Goal: Contribute content

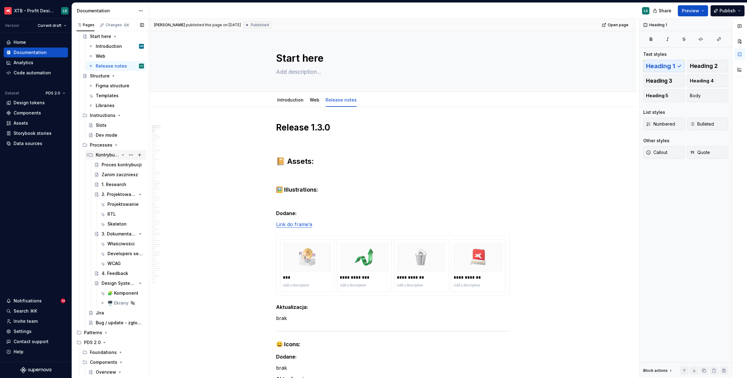
scroll to position [56, 0]
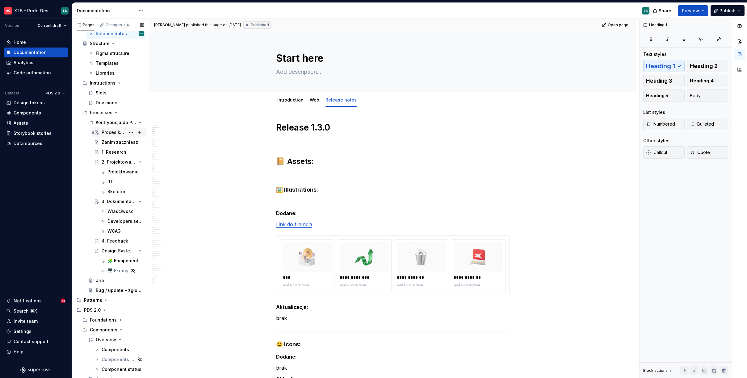
click at [111, 134] on div "Proces kontrybucji" at bounding box center [114, 132] width 24 height 6
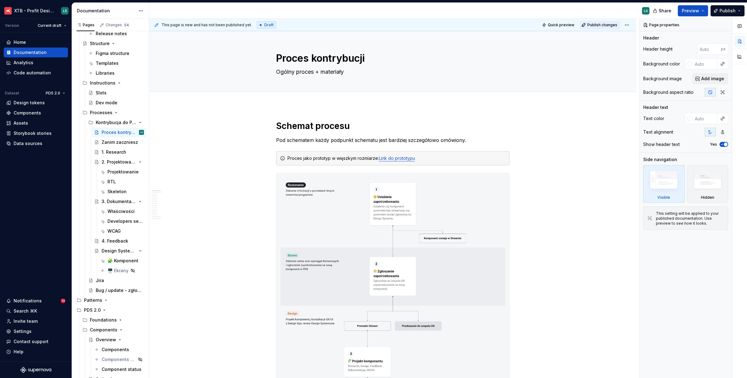
click at [595, 23] on span "Publish changes" at bounding box center [602, 25] width 30 height 5
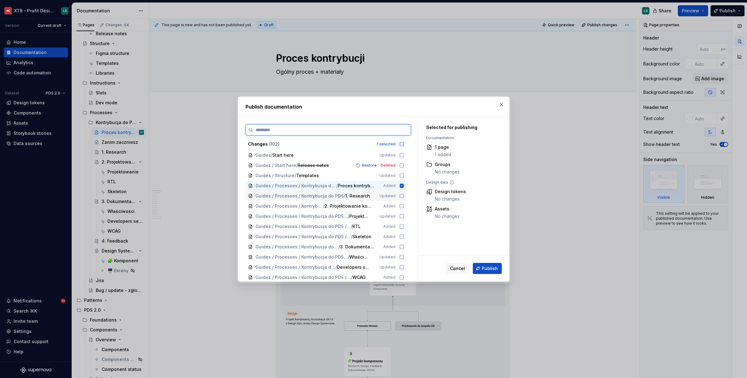
click at [400, 197] on icon at bounding box center [401, 196] width 5 height 5
click at [402, 206] on icon at bounding box center [401, 206] width 5 height 5
click at [399, 215] on icon at bounding box center [401, 216] width 5 height 5
click at [400, 226] on icon at bounding box center [401, 226] width 5 height 5
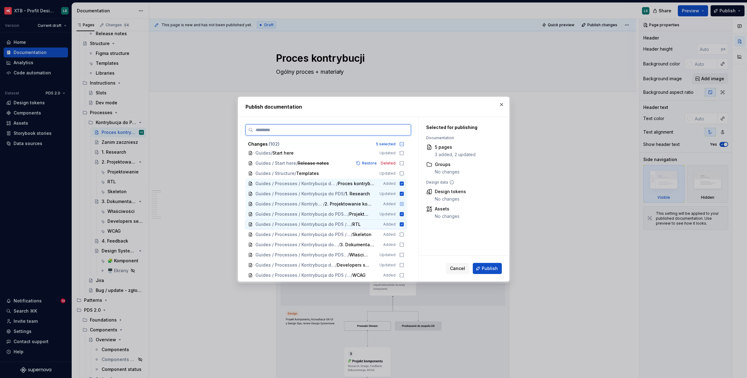
scroll to position [2, 0]
click at [402, 230] on div "Guides / Processes / Kontrybucja do PDS / 2. Projektowanie komponentu / Skeleto…" at bounding box center [326, 234] width 161 height 10
click at [401, 233] on div "Guides / Processes / Kontrybucja do PDS / 3. Dokumentacja Added" at bounding box center [326, 238] width 161 height 10
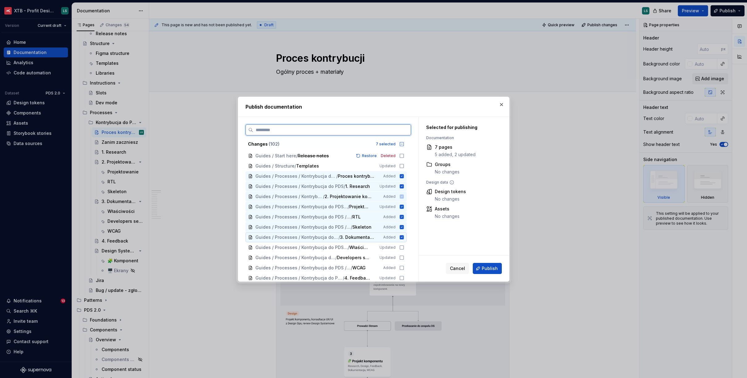
click at [401, 243] on div "Guides / Processes / Kontrybucja do PDS / 3. Dokumentacja / Właściwości Updated" at bounding box center [326, 248] width 161 height 10
click at [402, 246] on icon at bounding box center [401, 247] width 5 height 5
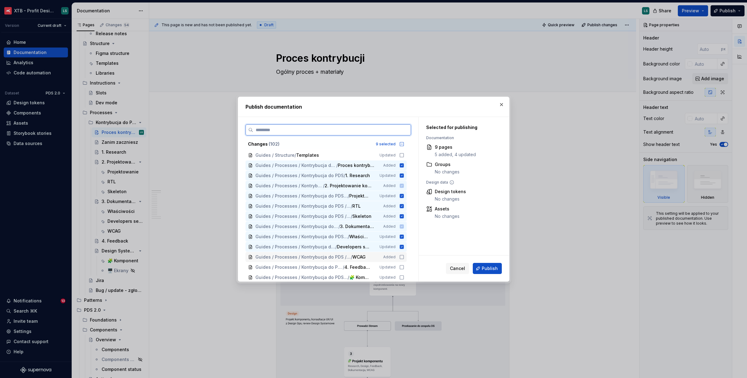
click at [400, 258] on icon at bounding box center [402, 257] width 4 height 4
click at [403, 259] on icon at bounding box center [401, 257] width 5 height 5
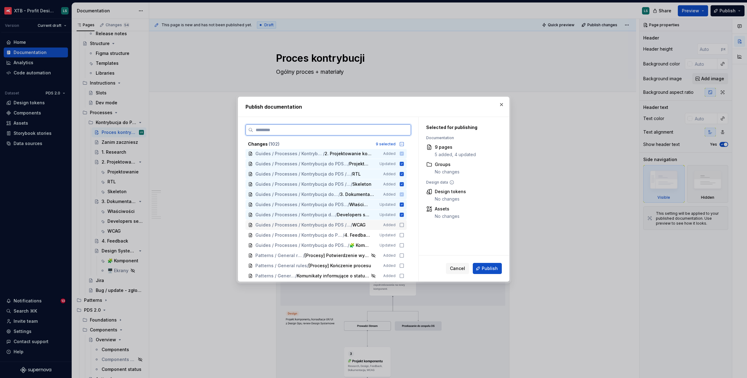
scroll to position [62, 0]
click at [400, 222] on div "Guides / Processes / Kontrybucja do PDS / 4. Feedback Updated" at bounding box center [326, 226] width 161 height 10
click at [401, 215] on icon at bounding box center [401, 215] width 5 height 5
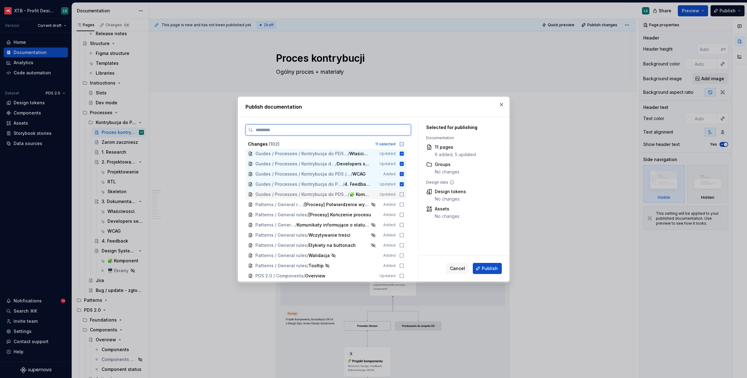
click at [401, 194] on icon at bounding box center [401, 194] width 5 height 5
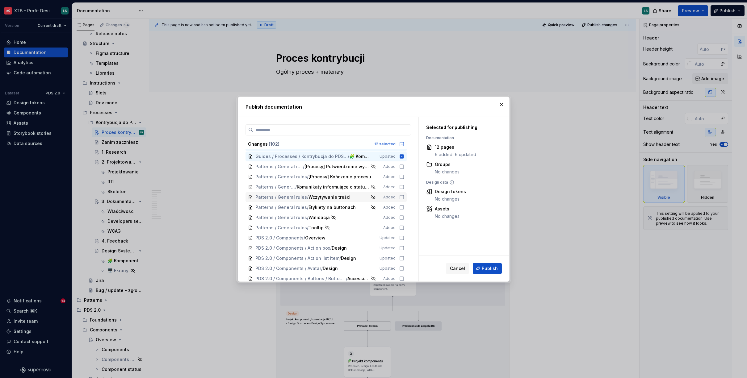
scroll to position [140, 0]
click at [499, 269] on button "Publish" at bounding box center [487, 268] width 29 height 11
type textarea "*"
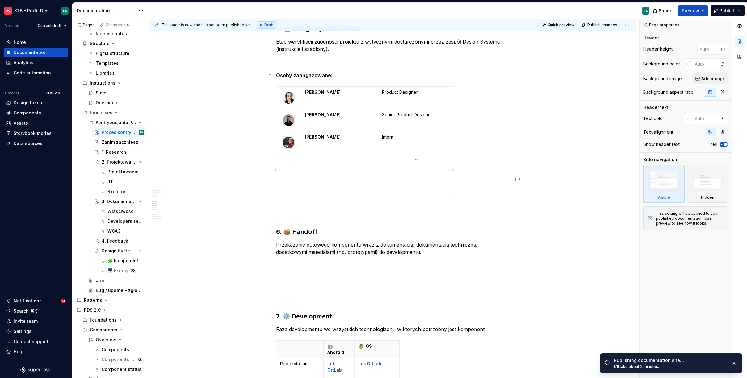
scroll to position [2114, 0]
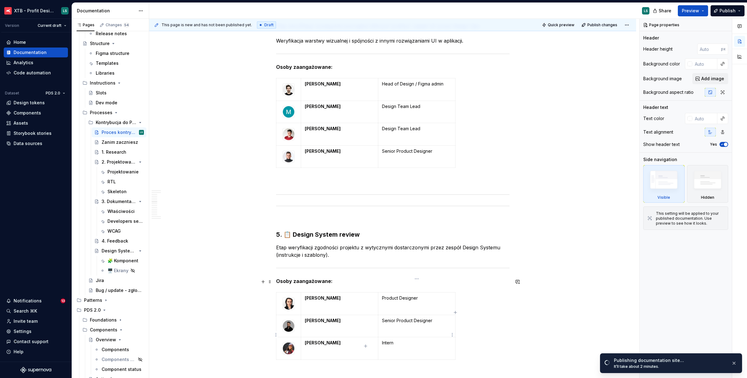
click at [392, 340] on p "Intern" at bounding box center [416, 343] width 69 height 6
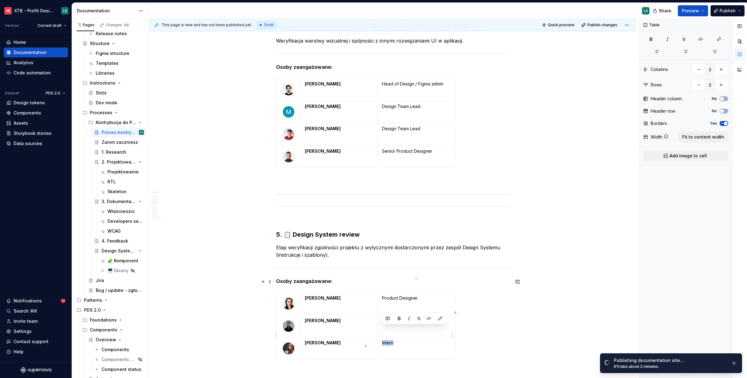
click at [392, 340] on p "Intern" at bounding box center [416, 343] width 69 height 6
click at [392, 338] on td "Junior Product Designer" at bounding box center [416, 349] width 77 height 23
click at [392, 340] on p "Junior Product Designer" at bounding box center [416, 343] width 69 height 6
click at [401, 340] on p "Junior Product Designer" at bounding box center [416, 343] width 69 height 6
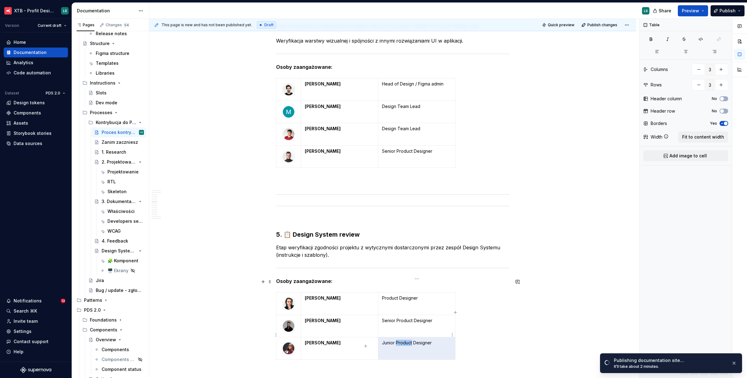
click at [401, 340] on p "Junior Product Designer" at bounding box center [416, 343] width 69 height 6
click at [427, 340] on p "Junior Product Designer" at bounding box center [416, 343] width 69 height 6
drag, startPoint x: 412, startPoint y: 330, endPoint x: 368, endPoint y: 330, distance: 44.2
click at [368, 338] on tr "[PERSON_NAME] Junior Product Designer" at bounding box center [365, 349] width 179 height 23
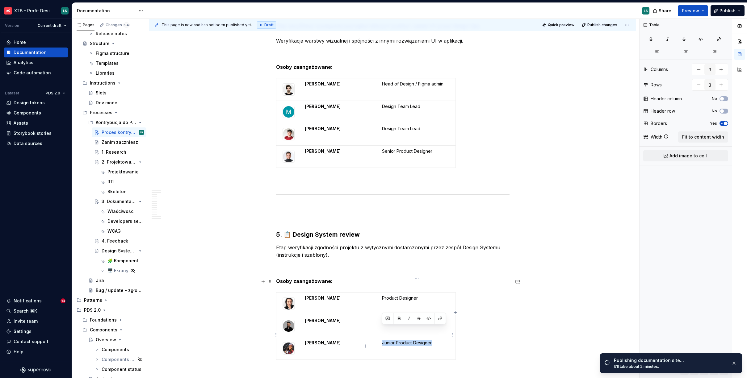
drag, startPoint x: 442, startPoint y: 328, endPoint x: 383, endPoint y: 328, distance: 59.0
click at [383, 340] on p "Junior Product Designer" at bounding box center [416, 343] width 69 height 6
copy p "Junior Product Designer"
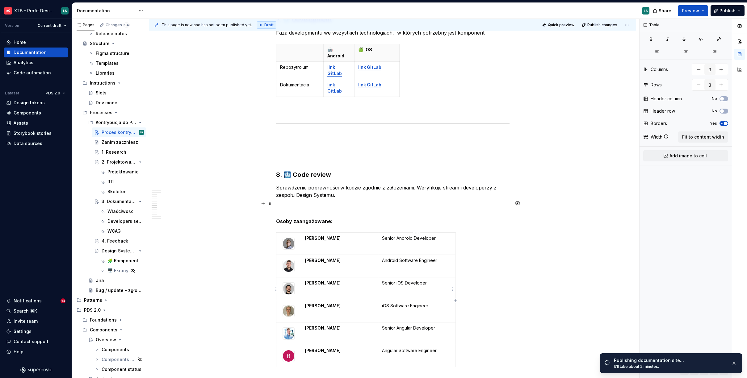
scroll to position [0, 0]
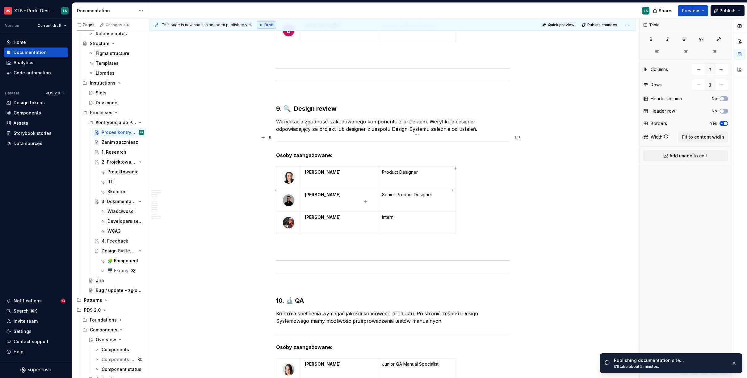
click at [387, 214] on p "Intern" at bounding box center [416, 217] width 69 height 6
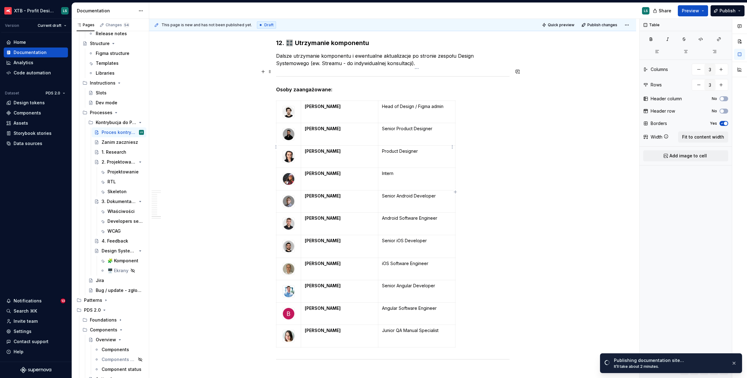
type input "11"
click at [387, 170] on p "Intern" at bounding box center [416, 173] width 69 height 6
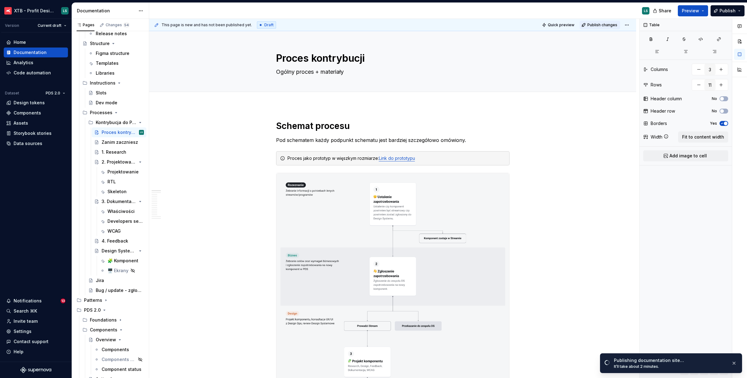
click at [602, 27] on span "Publish changes" at bounding box center [602, 25] width 30 height 5
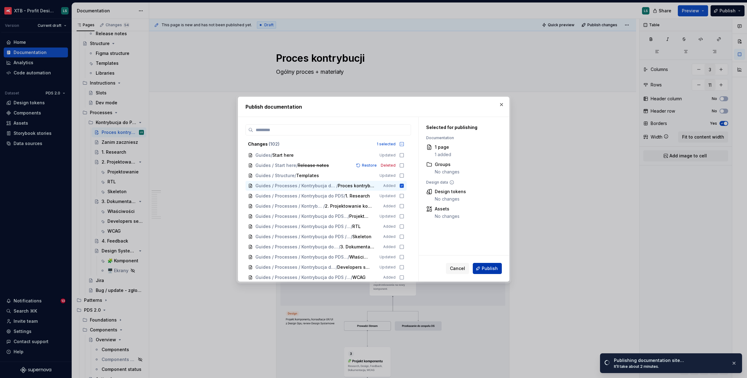
click at [490, 270] on span "Publish" at bounding box center [490, 269] width 16 height 6
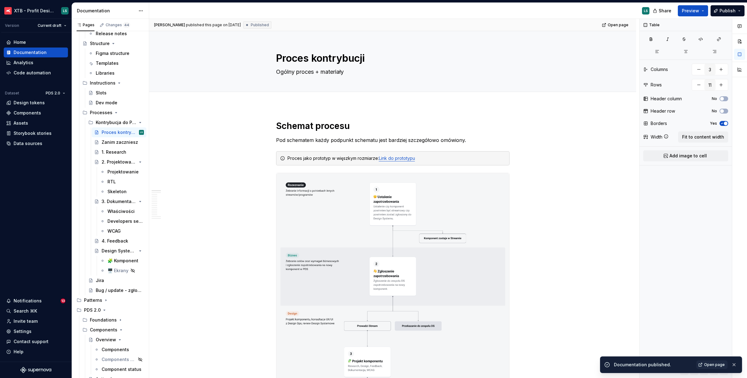
drag, startPoint x: 732, startPoint y: 363, endPoint x: 726, endPoint y: 361, distance: 6.7
click at [732, 363] on button "button" at bounding box center [734, 365] width 8 height 9
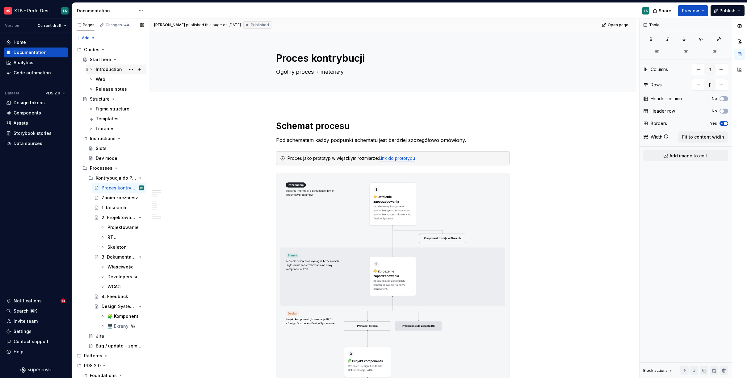
click at [102, 73] on div "Introduction UW" at bounding box center [120, 69] width 48 height 9
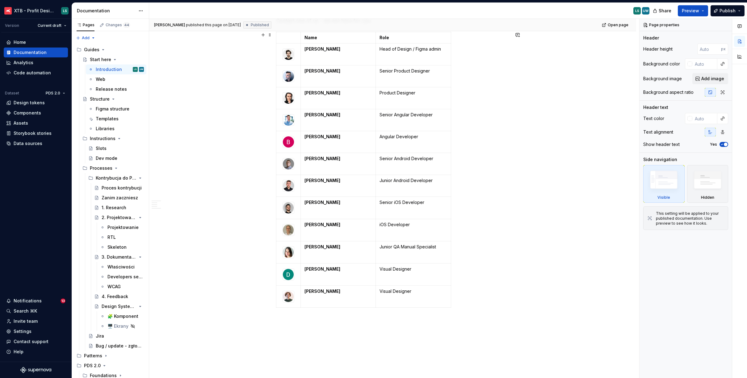
scroll to position [470, 0]
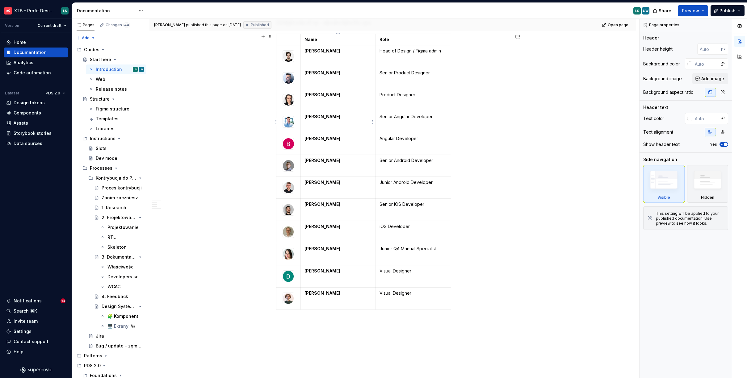
click at [303, 131] on td "[PERSON_NAME]" at bounding box center [338, 122] width 75 height 22
type textarea "*"
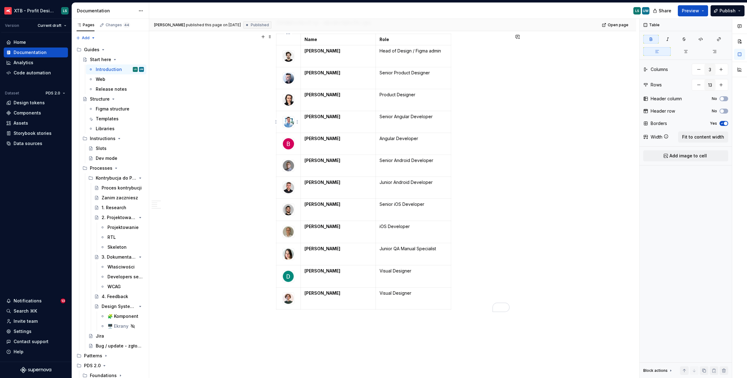
click at [277, 113] on td "To enrich screen reader interactions, please activate Accessibility in Grammarl…" at bounding box center [288, 122] width 24 height 22
click at [276, 101] on html "XTB - Profit Design System LS Version Current draft Home Documentation Analytic…" at bounding box center [373, 189] width 747 height 378
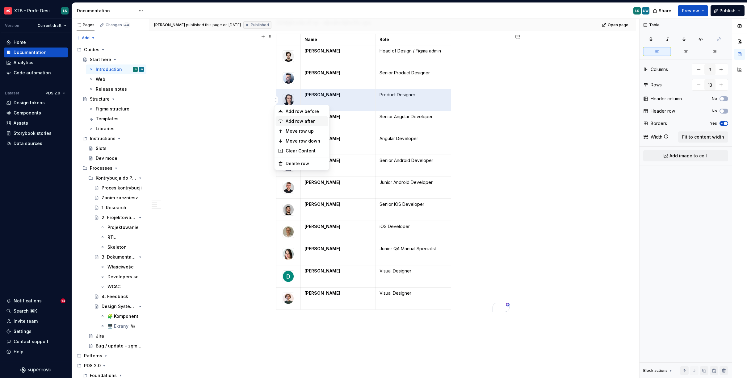
click at [309, 121] on div "Add row after" at bounding box center [306, 121] width 40 height 6
type input "14"
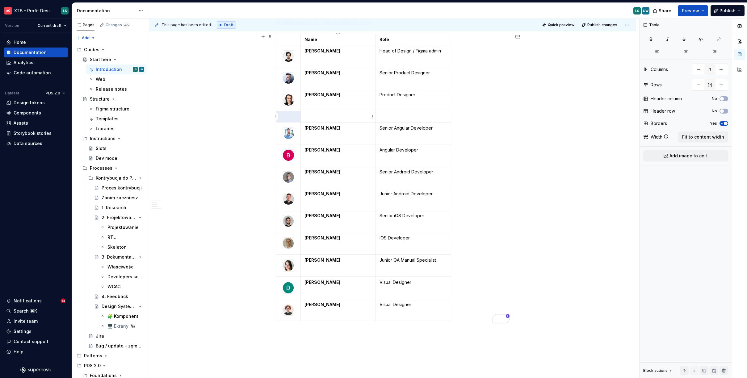
click at [336, 121] on td "To enrich screen reader interactions, please activate Accessibility in Grammarl…" at bounding box center [338, 116] width 75 height 11
click at [323, 116] on p "[PERSON_NAME]" at bounding box center [339, 117] width 68 height 6
click at [397, 115] on p "To enrich screen reader interactions, please activate Accessibility in Grammarl…" at bounding box center [414, 117] width 68 height 6
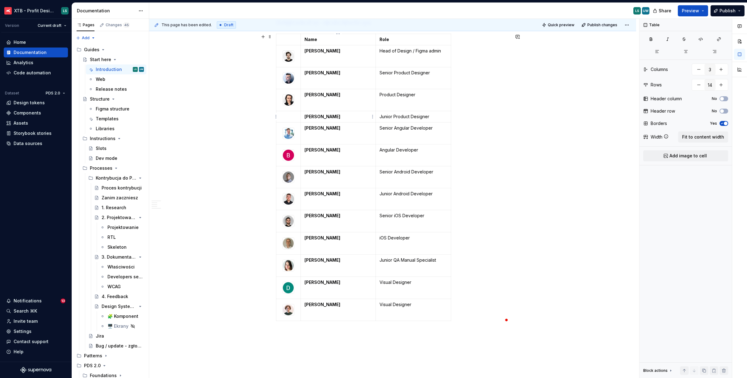
click at [290, 116] on p "To enrich screen reader interactions, please activate Accessibility in Grammarl…" at bounding box center [288, 117] width 17 height 6
click at [689, 155] on span "Add image to cell" at bounding box center [688, 156] width 37 height 6
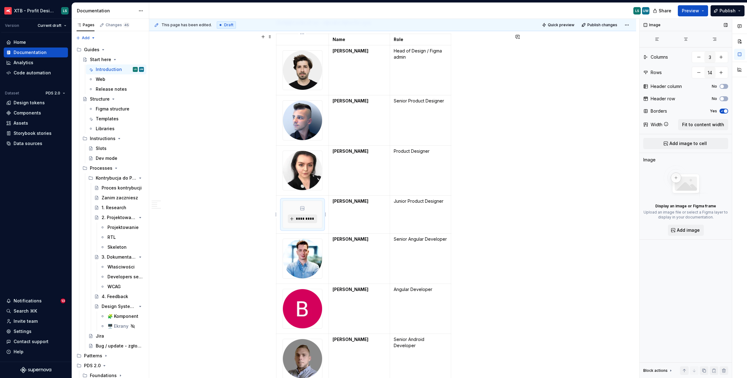
click at [303, 217] on span "*********" at bounding box center [305, 219] width 19 height 5
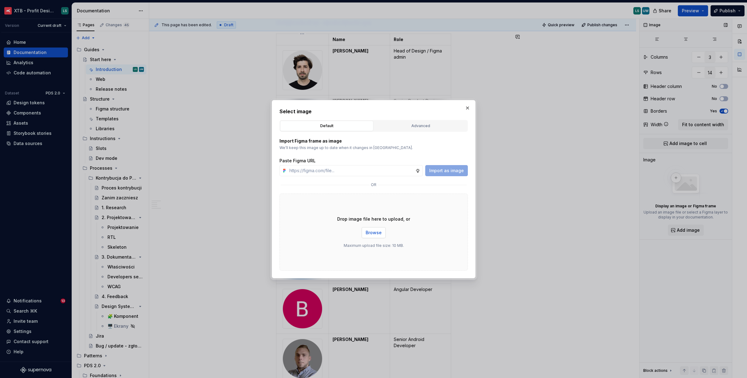
click at [376, 231] on span "Browse" at bounding box center [374, 233] width 16 height 6
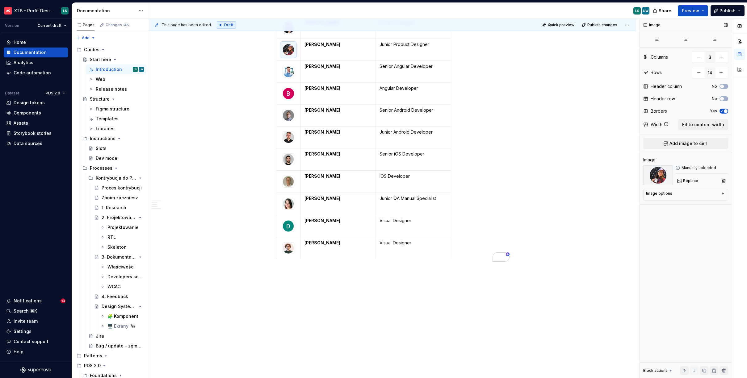
scroll to position [467, 0]
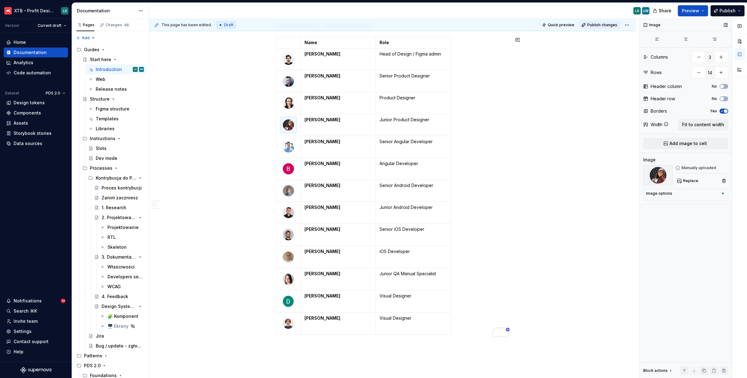
click at [607, 25] on span "Publish changes" at bounding box center [602, 25] width 30 height 5
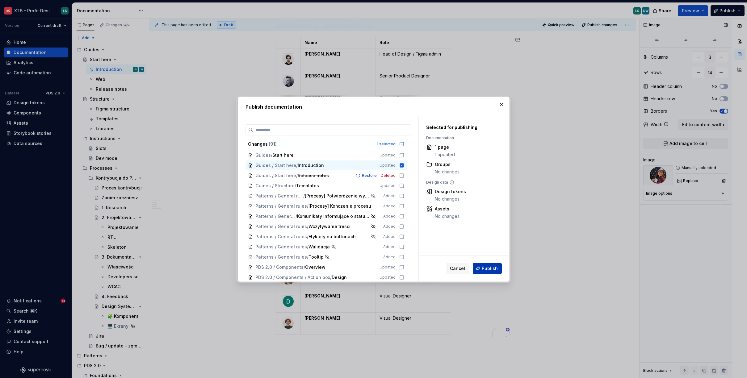
click at [494, 266] on span "Publish" at bounding box center [490, 269] width 16 height 6
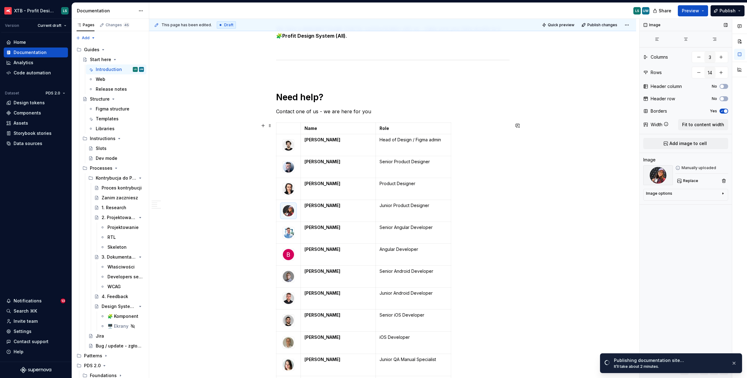
scroll to position [271, 0]
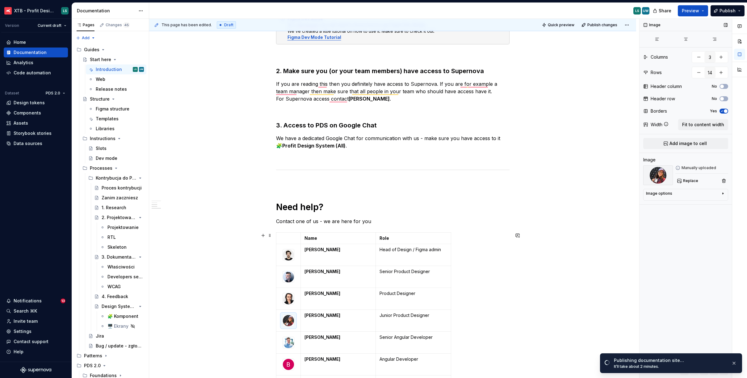
click at [541, 223] on div "Welcome to Profit Design System documentation! 🚀 Before you begin your adventur…" at bounding box center [392, 245] width 487 height 818
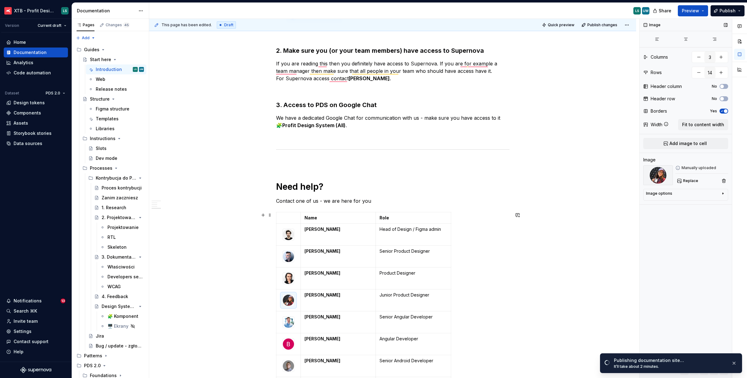
scroll to position [411, 0]
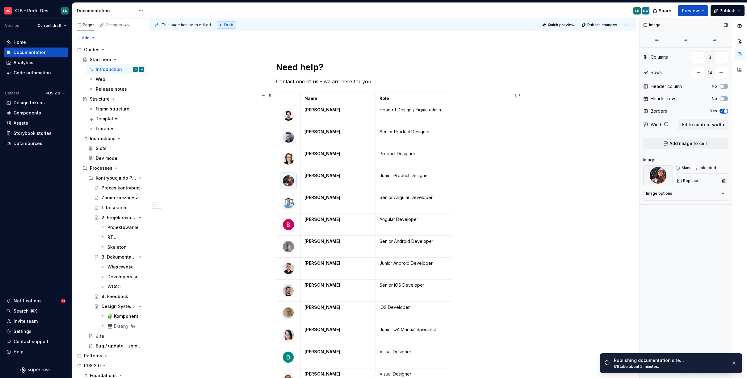
click at [240, 141] on div "Welcome to Profit Design System documentation! 🚀 Before you begin your adventur…" at bounding box center [392, 105] width 487 height 818
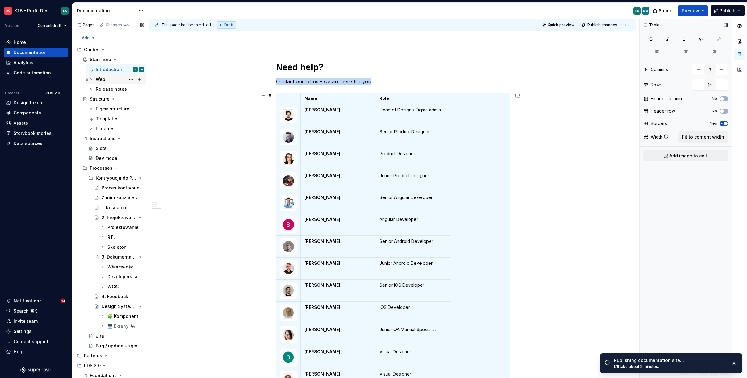
scroll to position [430, 0]
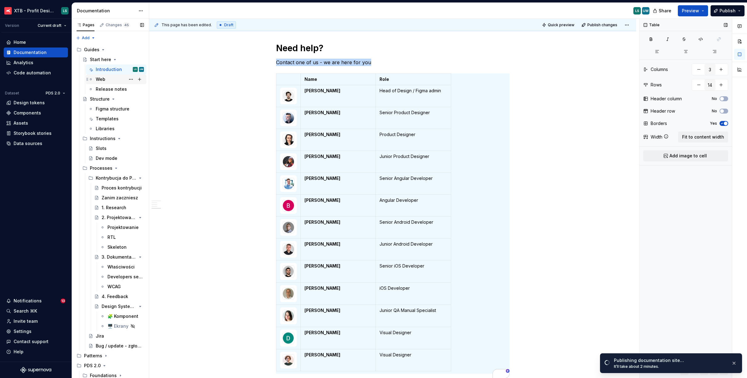
click at [107, 81] on div "Web" at bounding box center [120, 79] width 48 height 9
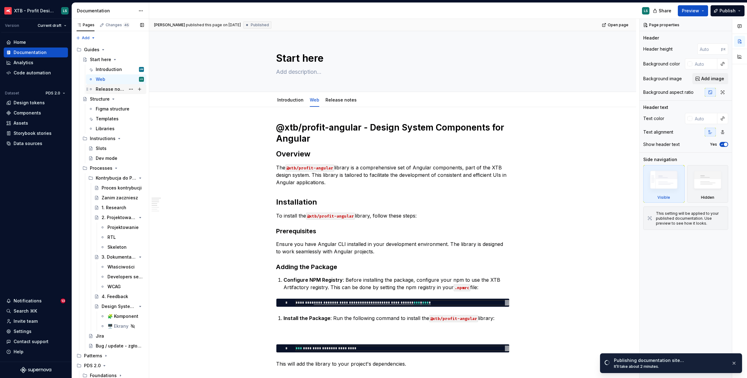
click at [110, 93] on div "Release notes" at bounding box center [120, 89] width 48 height 9
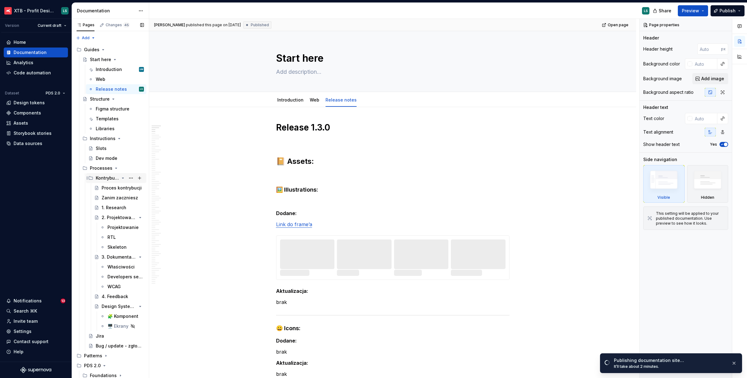
click at [108, 181] on div "Kontrybucja do PDS" at bounding box center [120, 178] width 48 height 9
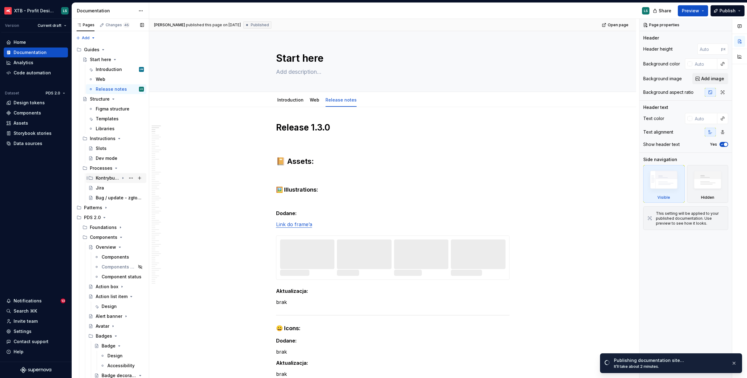
click at [112, 183] on div "Kontrybucja do PDS" at bounding box center [116, 178] width 61 height 10
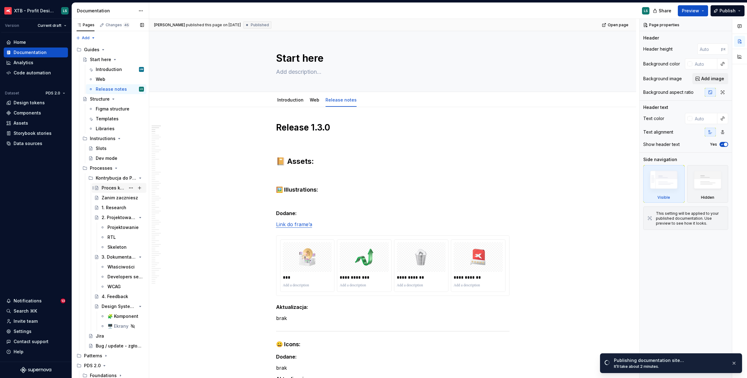
click at [118, 190] on div "Proces kontrybucji" at bounding box center [114, 188] width 24 height 6
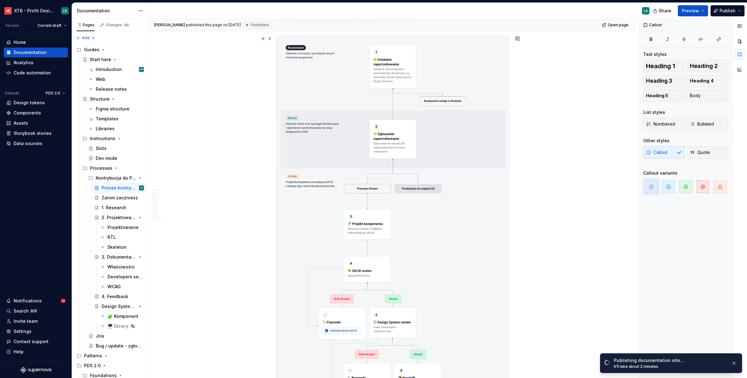
click at [588, 157] on div "[PERSON_NAME] published this page on [DATE] Published Open page Proces kontrybu…" at bounding box center [394, 199] width 490 height 360
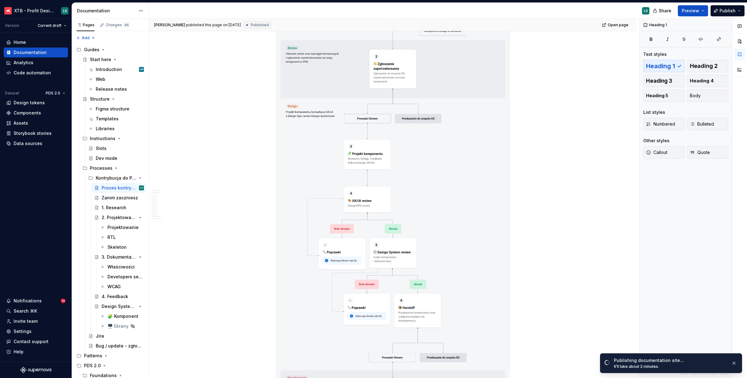
scroll to position [242, 0]
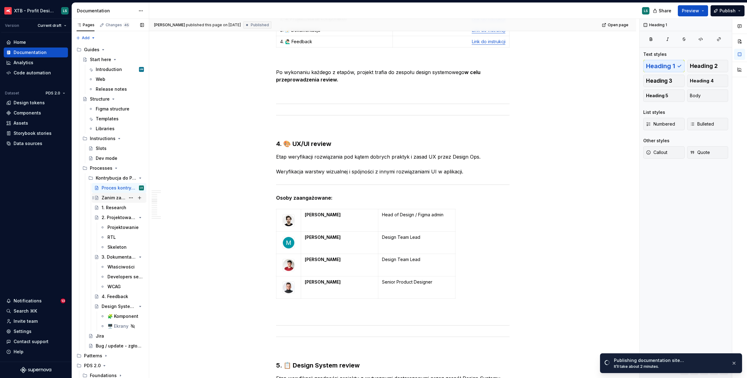
click at [119, 197] on div "Zanim zaczniesz" at bounding box center [114, 198] width 24 height 6
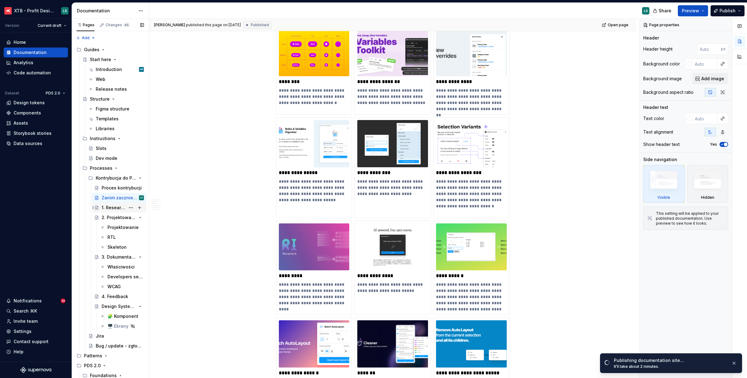
click at [104, 208] on div "1. Research" at bounding box center [114, 208] width 24 height 6
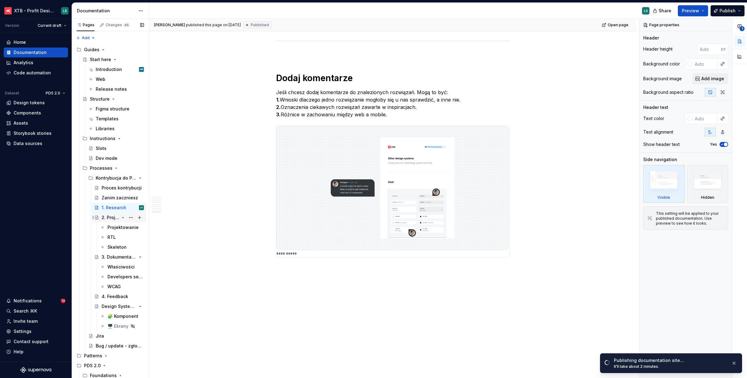
click at [111, 221] on div "2. Projektowanie komponentu" at bounding box center [123, 217] width 42 height 9
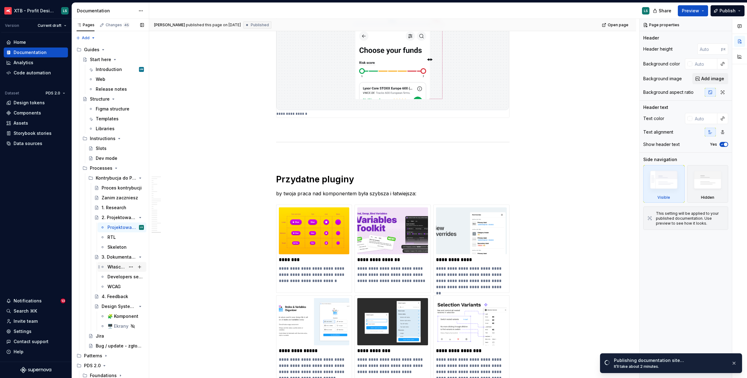
click at [112, 265] on div "Właściwości" at bounding box center [116, 267] width 18 height 6
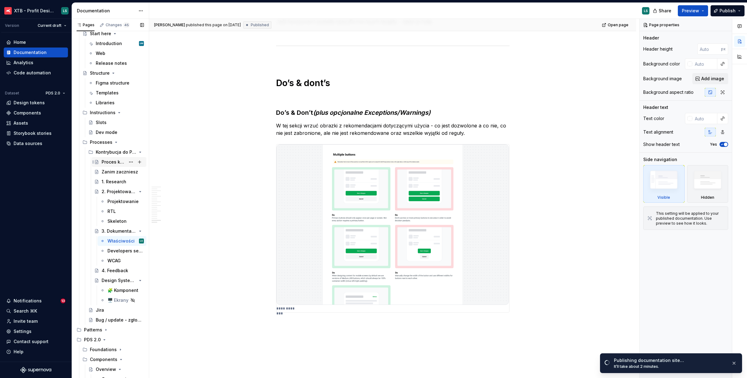
click at [110, 163] on div "Proces kontrybucji" at bounding box center [114, 162] width 24 height 6
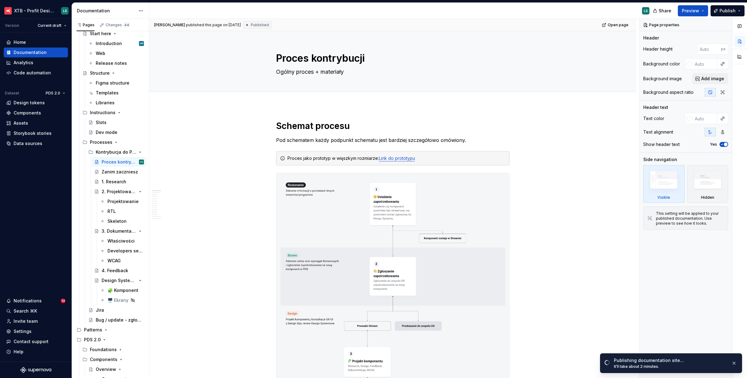
type textarea "*"
